Goal: Task Accomplishment & Management: Complete application form

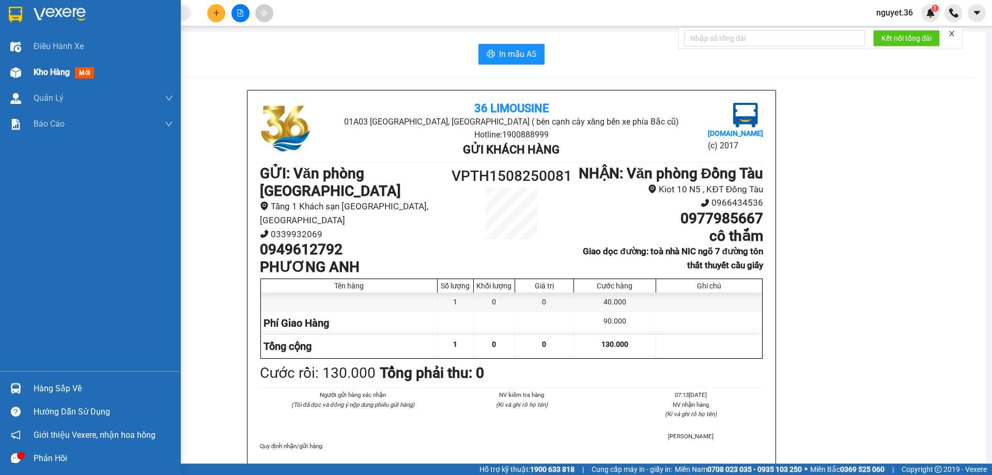
click at [32, 68] on div "Kho hàng mới" at bounding box center [90, 72] width 181 height 26
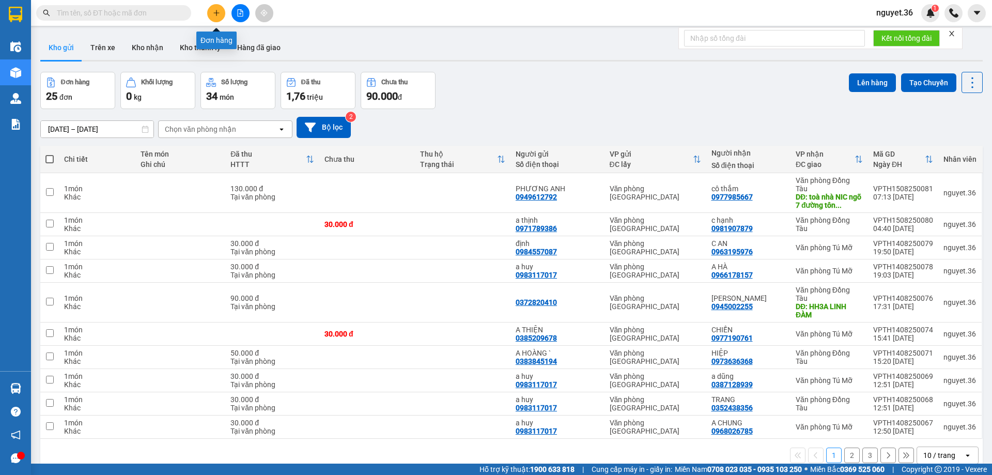
click at [220, 14] on button at bounding box center [216, 13] width 18 height 18
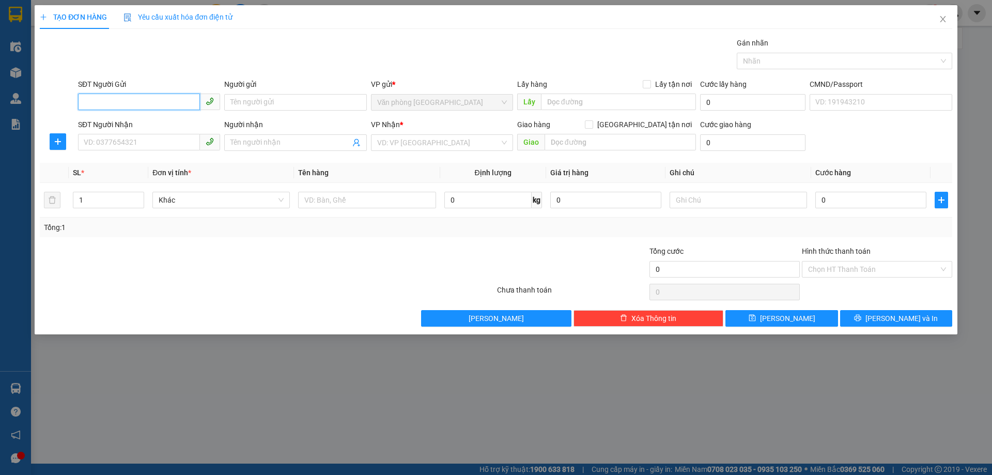
click at [172, 104] on input "SĐT Người Gửi" at bounding box center [139, 102] width 122 height 17
click at [153, 158] on div "0983596999 - KHƯƠNG" at bounding box center [149, 155] width 130 height 11
type input "0983596999"
type input "KHƯƠNG"
type input "0983596999"
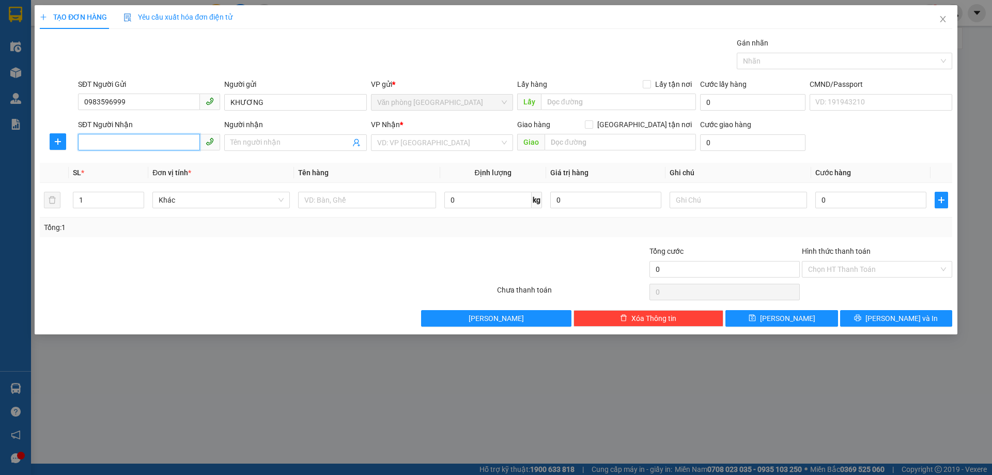
click at [150, 146] on input "SĐT Người Nhận" at bounding box center [139, 142] width 122 height 17
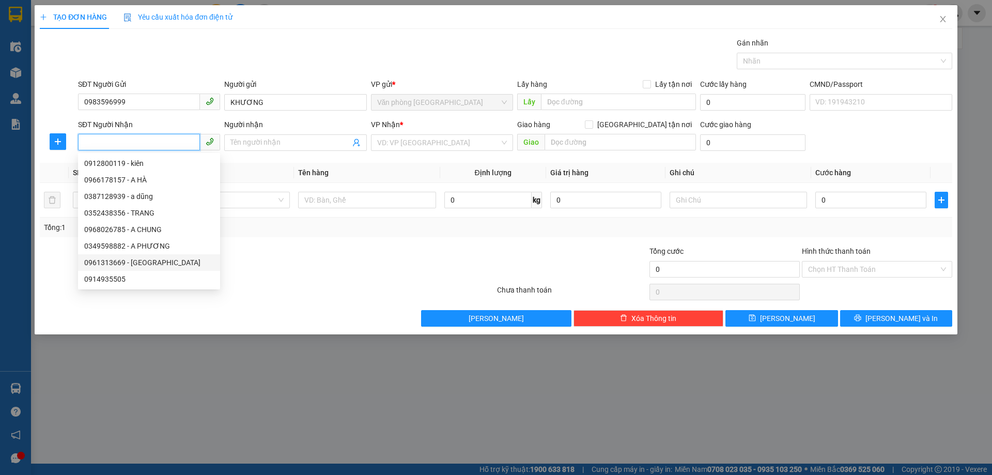
click at [140, 266] on div "0961313669 - [GEOGRAPHIC_DATA]" at bounding box center [149, 262] width 130 height 11
type input "0961313669"
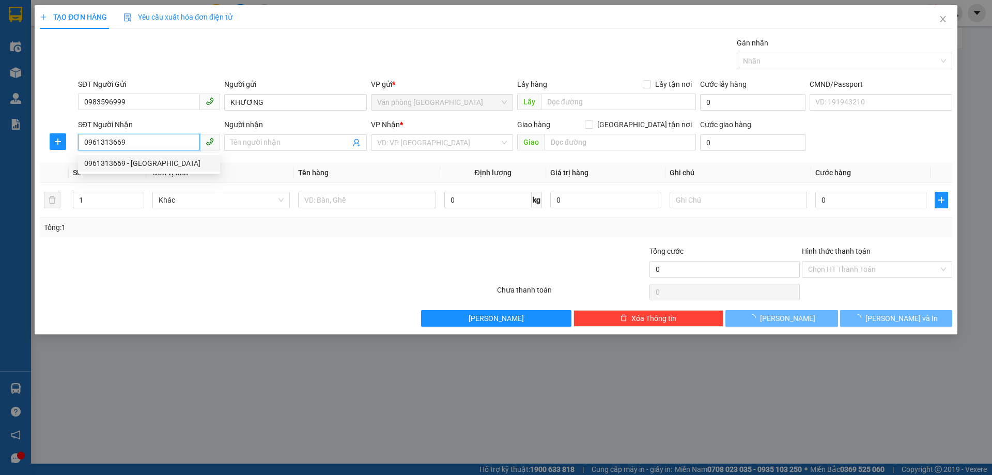
type input "đức"
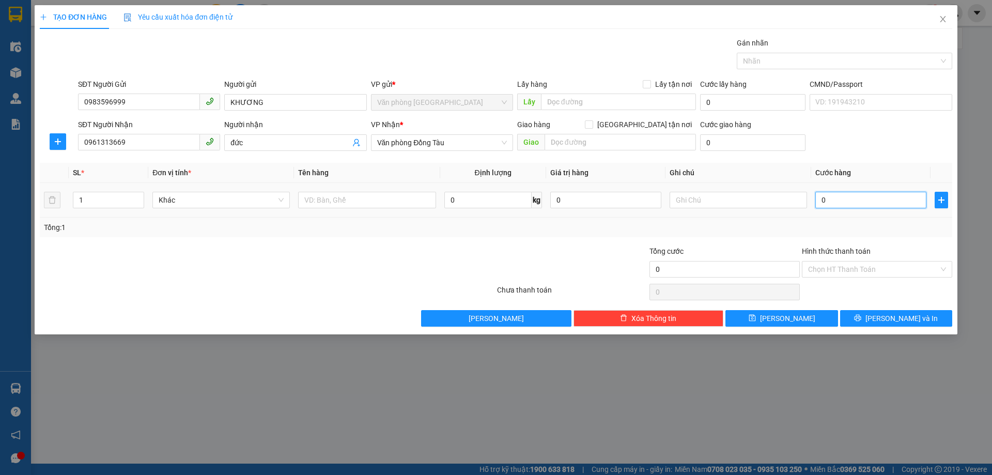
click at [848, 200] on input "0" at bounding box center [870, 200] width 111 height 17
type input "3"
type input "30"
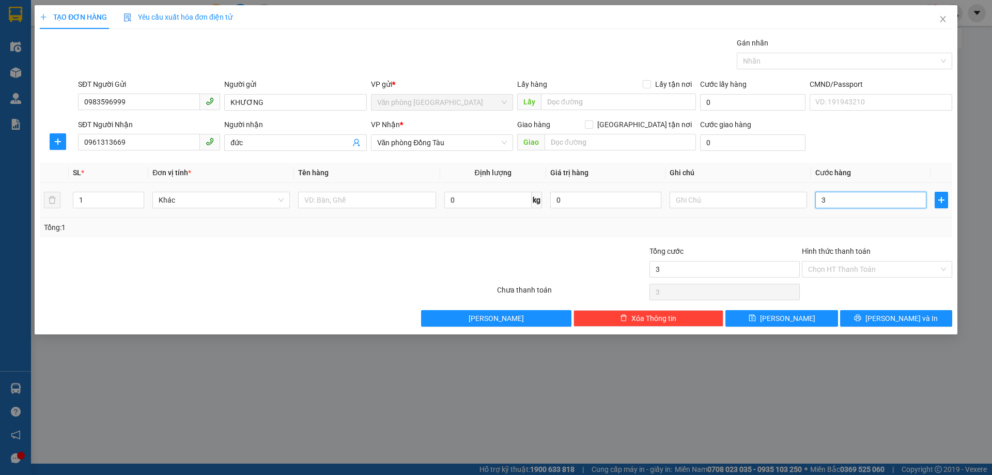
type input "30"
type input "300"
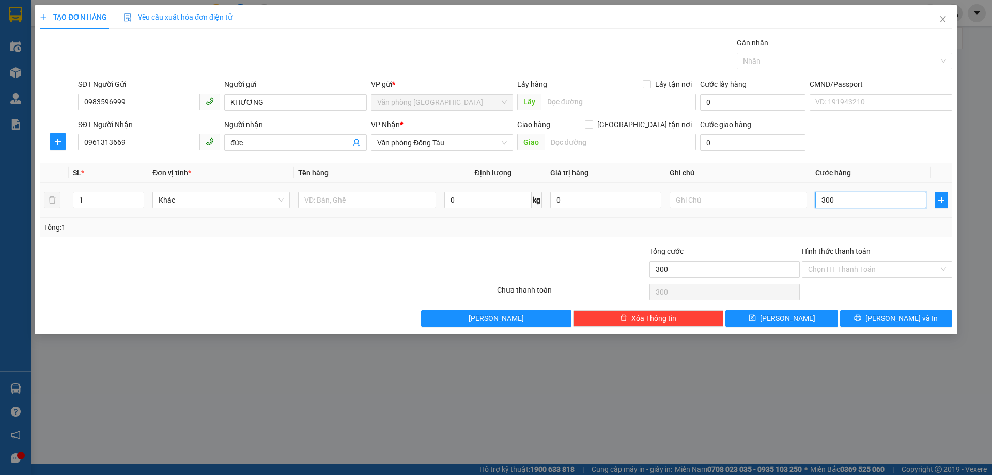
type input "3.000"
type input "30.000"
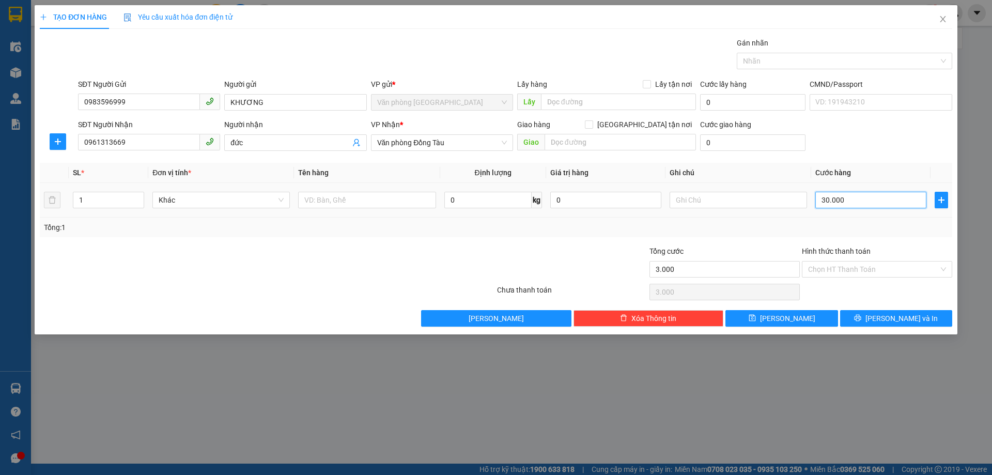
type input "30.000"
click at [829, 268] on input "Hình thức thanh toán" at bounding box center [873, 269] width 131 height 16
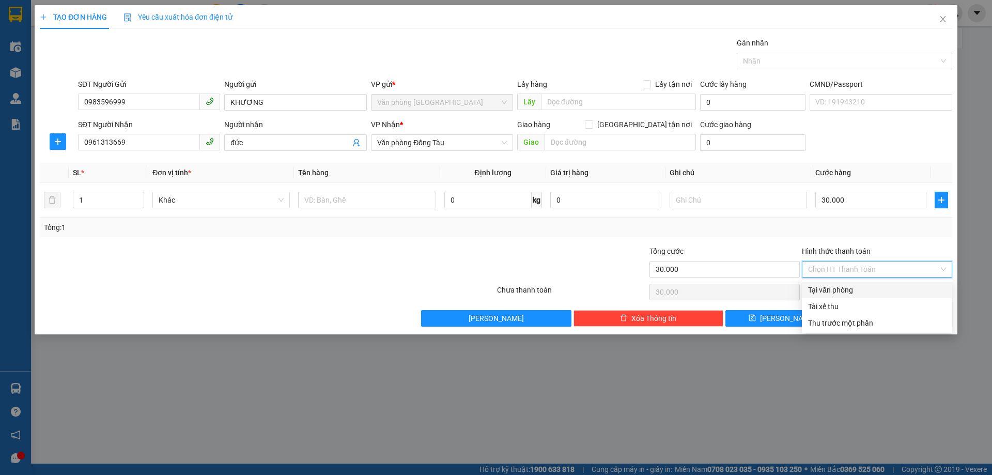
click at [832, 288] on div "Tại văn phòng" at bounding box center [877, 289] width 138 height 11
type input "0"
click at [892, 312] on button "[PERSON_NAME] và In" at bounding box center [896, 318] width 112 height 17
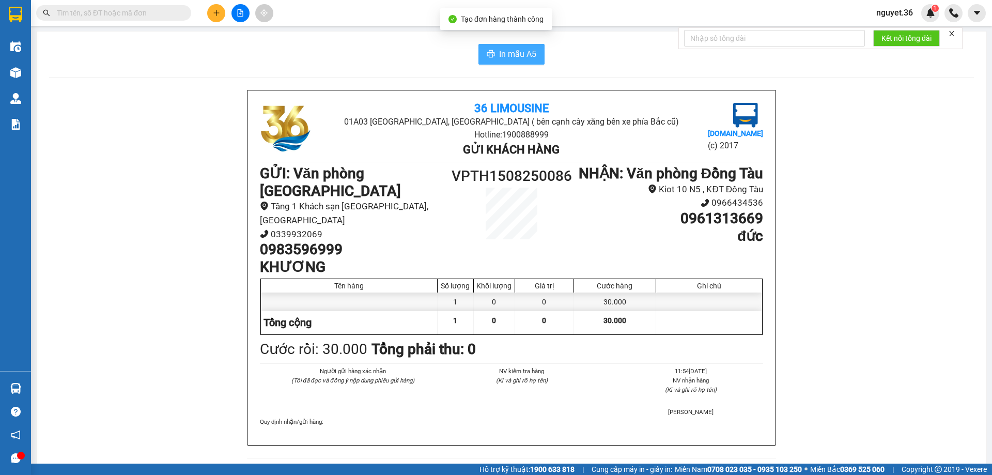
click at [526, 53] on span "In mẫu A5" at bounding box center [517, 54] width 37 height 13
click at [213, 13] on icon "plus" at bounding box center [216, 12] width 7 height 7
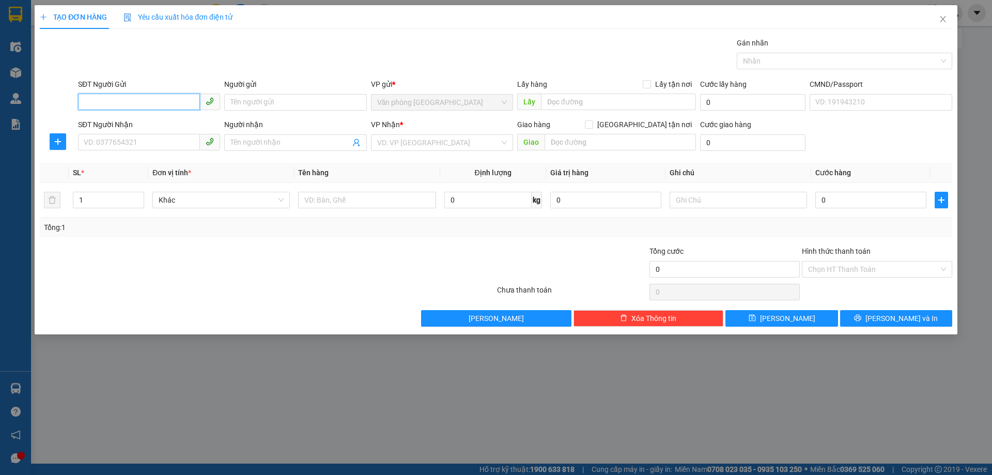
click at [156, 100] on input "SĐT Người Gửi" at bounding box center [139, 102] width 122 height 17
type input "0947906288"
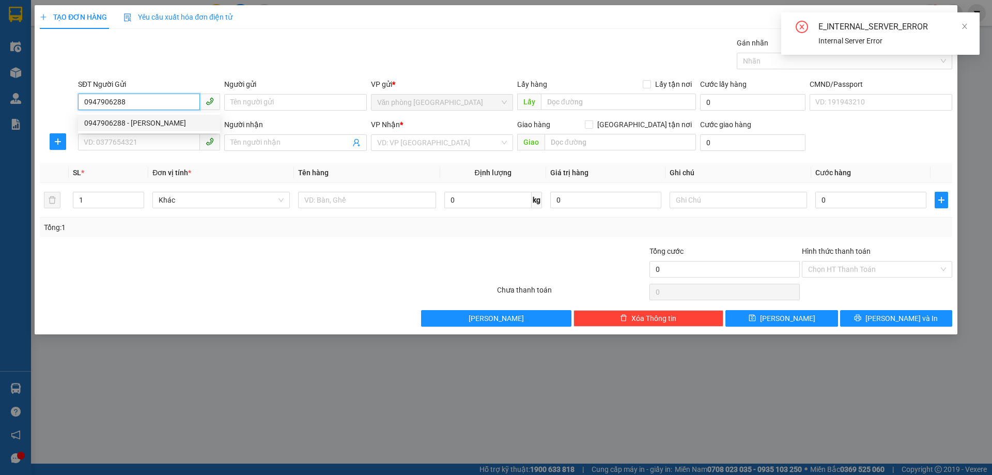
click at [144, 119] on div "0947906288 - [PERSON_NAME]" at bounding box center [149, 122] width 130 height 11
type input "[PERSON_NAME]"
type input "0947906288"
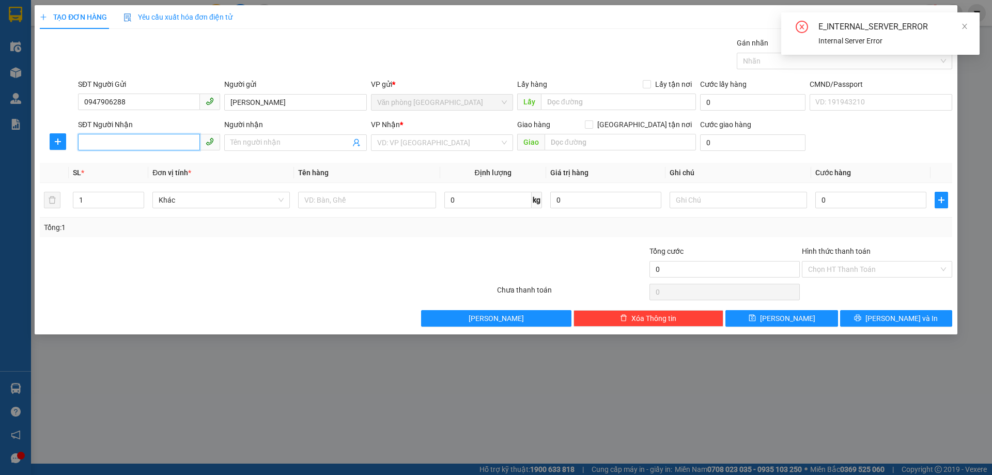
click at [142, 140] on input "SĐT Người Nhận" at bounding box center [139, 142] width 122 height 17
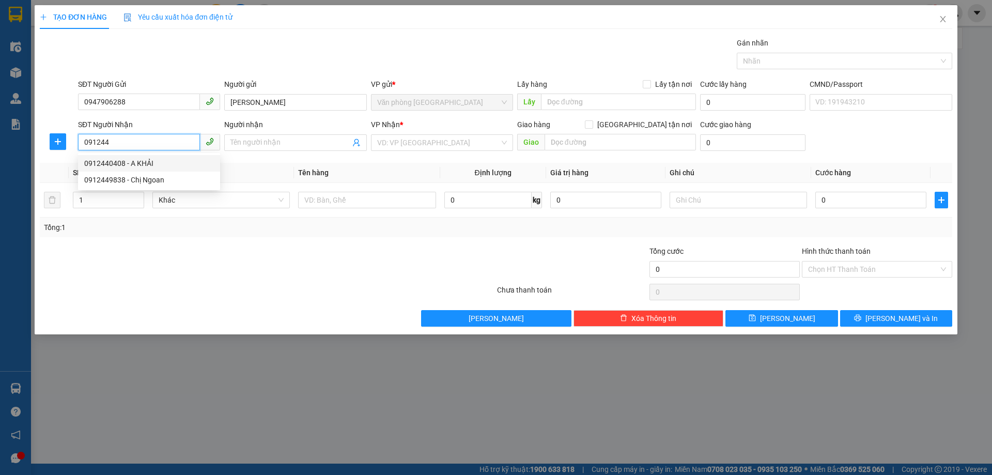
click at [137, 159] on div "0912440408 - A KHẢI" at bounding box center [149, 163] width 130 height 11
type input "0912440408"
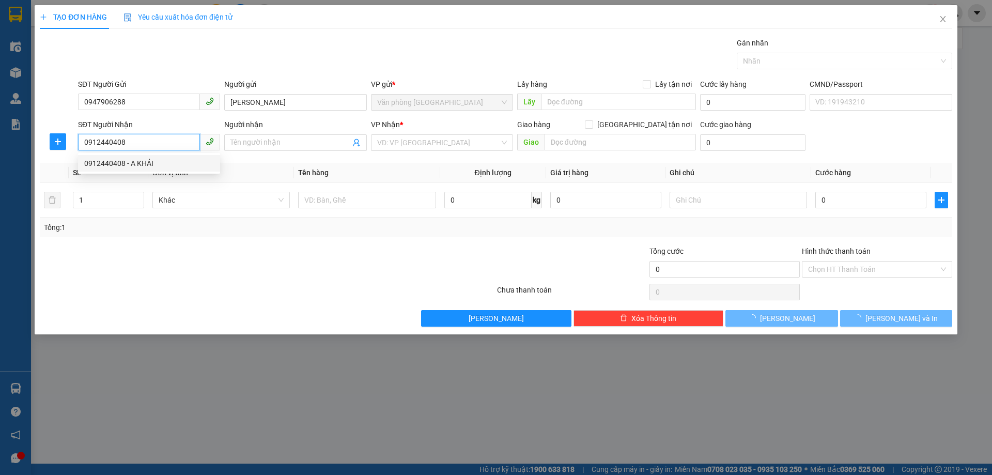
type input "A KHẢI"
type input "471 [PERSON_NAME]"
type input "40.000"
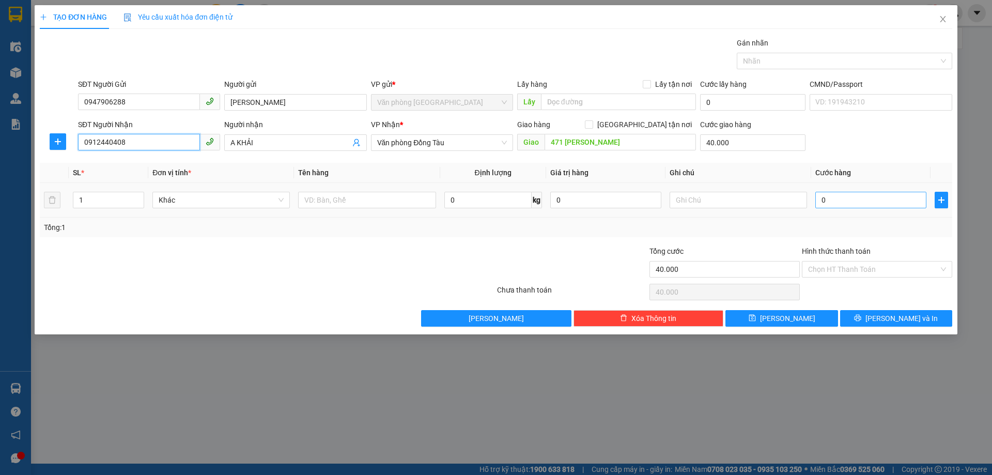
type input "0912440408"
click at [866, 202] on input "0" at bounding box center [870, 200] width 111 height 17
type input "3"
type input "40.003"
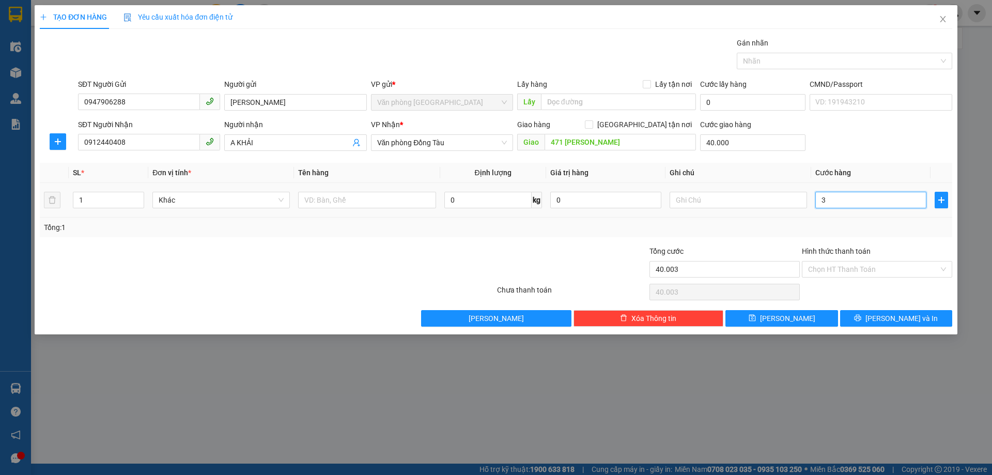
type input "30"
type input "40.030"
type input "300"
type input "40.300"
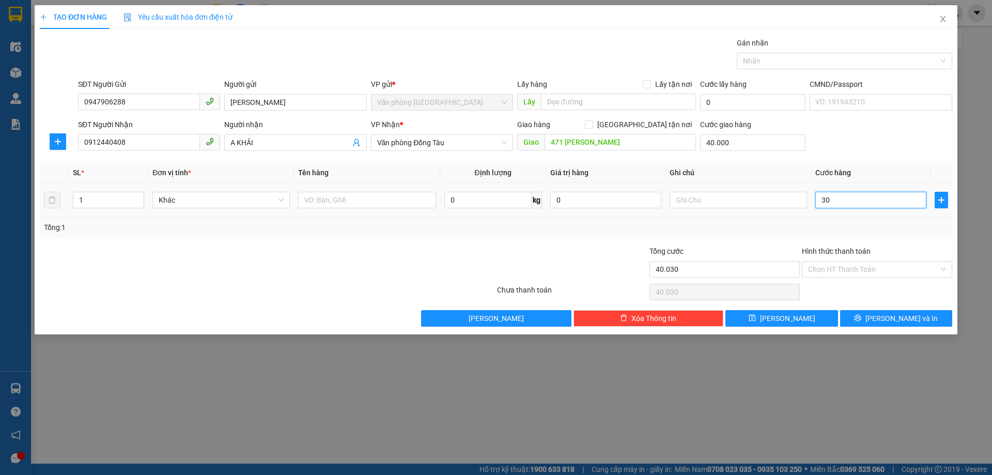
type input "40.300"
type input "3.000"
type input "43.000"
type input "30.000"
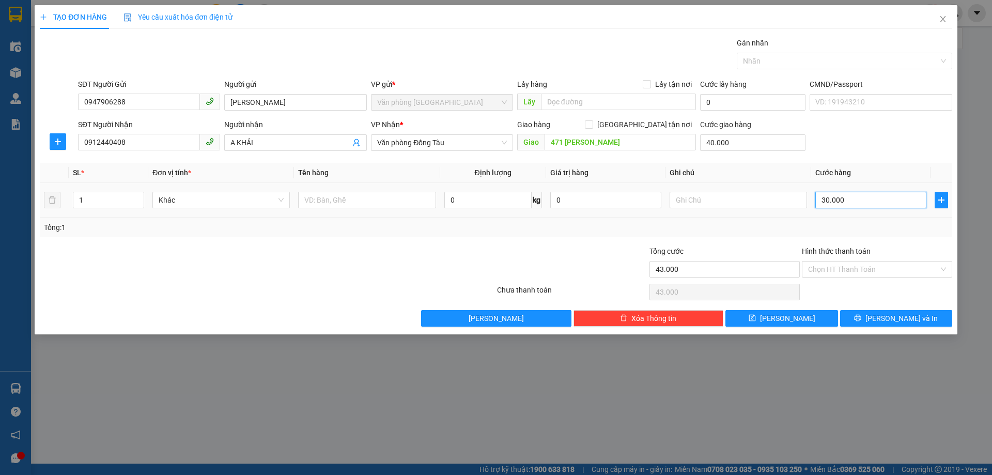
type input "70.000"
type input "30.000"
click at [843, 269] on input "Hình thức thanh toán" at bounding box center [873, 269] width 131 height 16
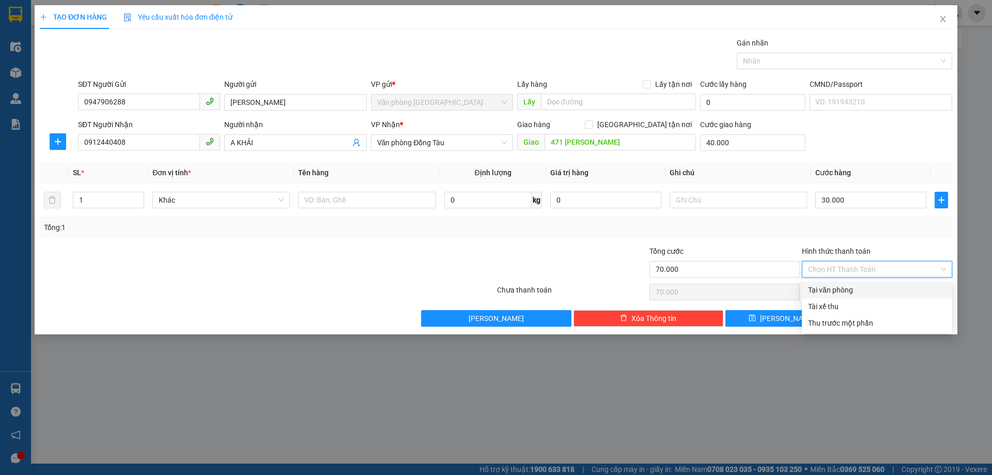
click at [833, 287] on div "Tại văn phòng" at bounding box center [877, 289] width 138 height 11
type input "0"
click at [877, 314] on button "[PERSON_NAME] và In" at bounding box center [896, 318] width 112 height 17
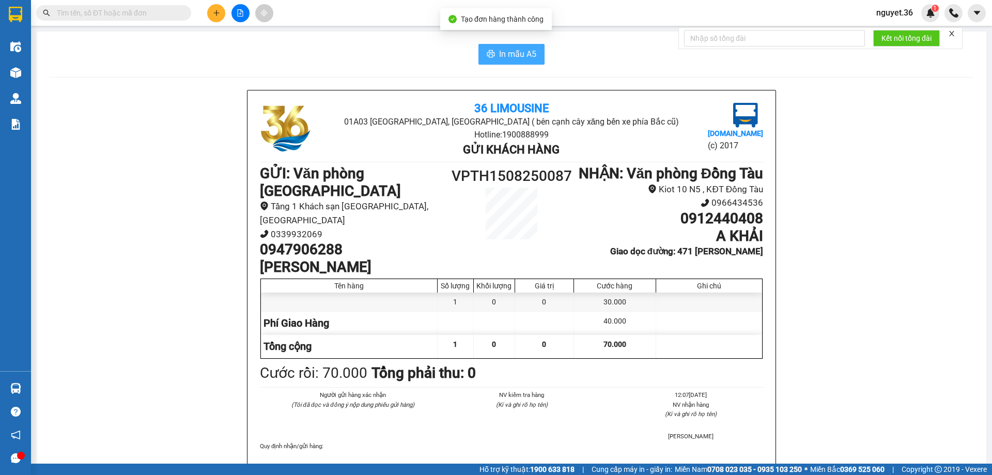
click at [514, 51] on span "In mẫu A5" at bounding box center [517, 54] width 37 height 13
click at [527, 54] on span "In mẫu A5" at bounding box center [517, 54] width 37 height 13
